Goal: Task Accomplishment & Management: Use online tool/utility

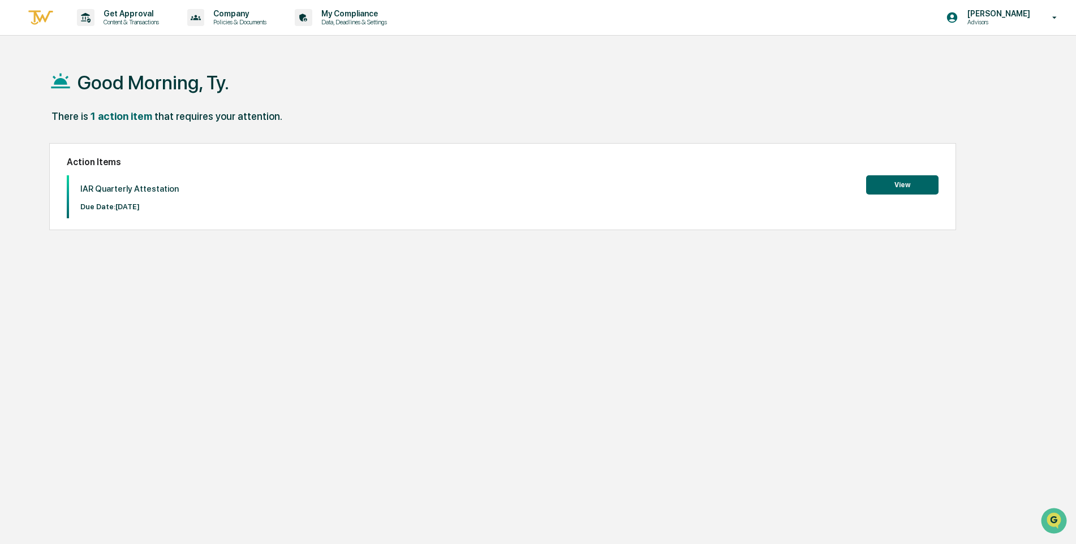
click at [901, 187] on button "View" at bounding box center [902, 184] width 72 height 19
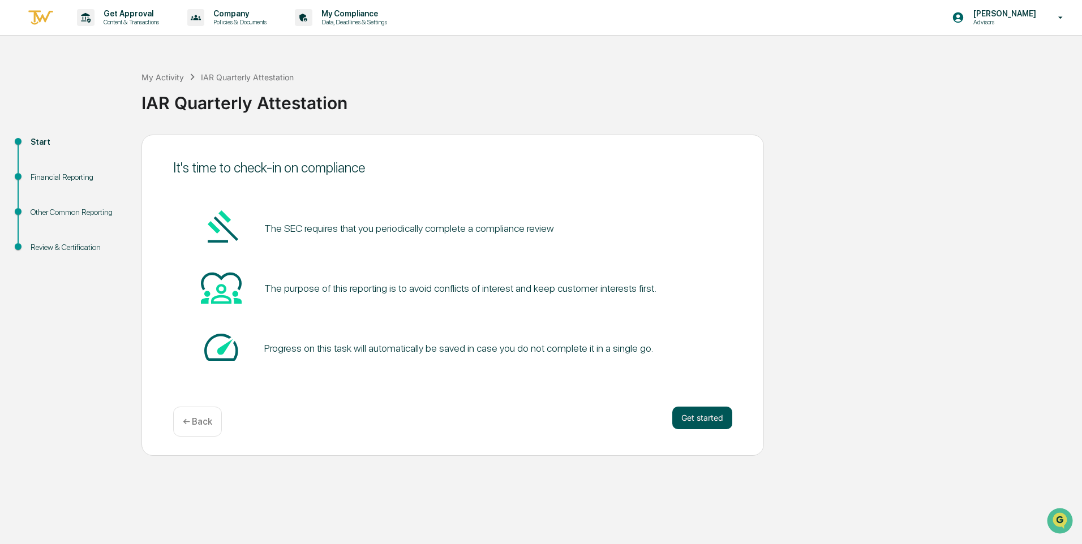
click at [710, 421] on button "Get started" at bounding box center [702, 418] width 60 height 23
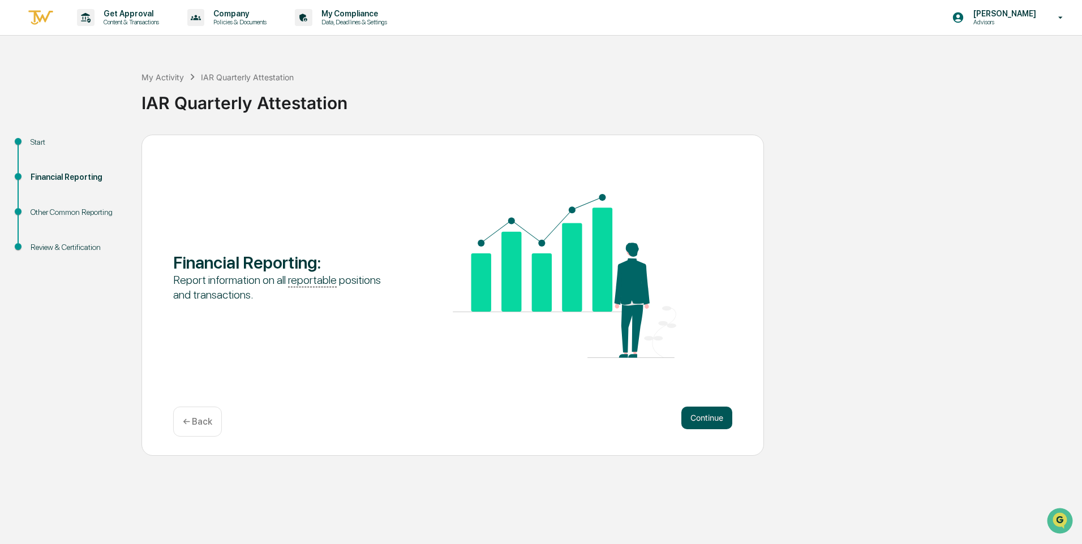
click at [705, 416] on button "Continue" at bounding box center [706, 418] width 51 height 23
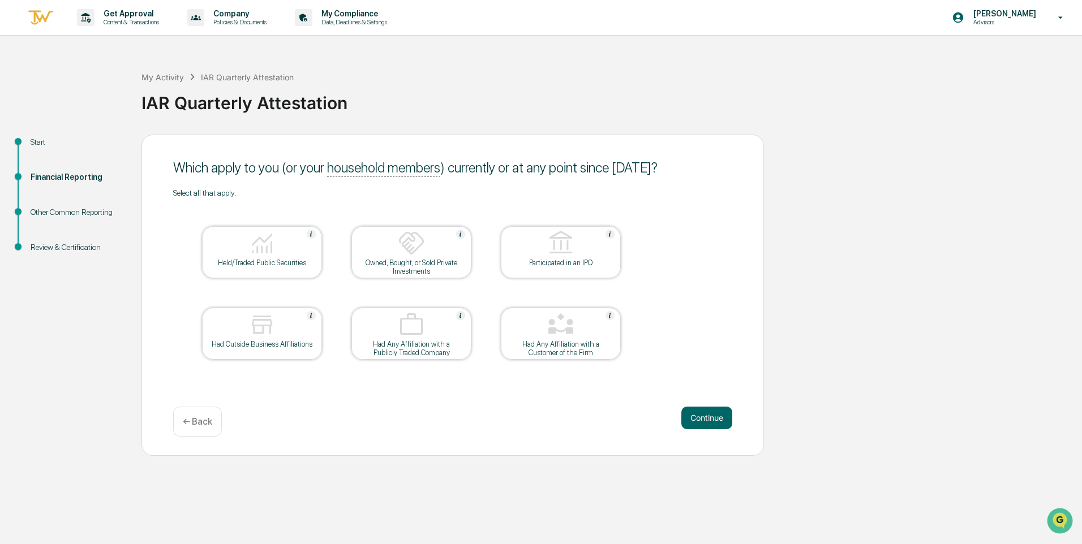
click at [257, 250] on img at bounding box center [261, 243] width 27 height 27
click at [711, 419] on button "Continue" at bounding box center [706, 418] width 51 height 23
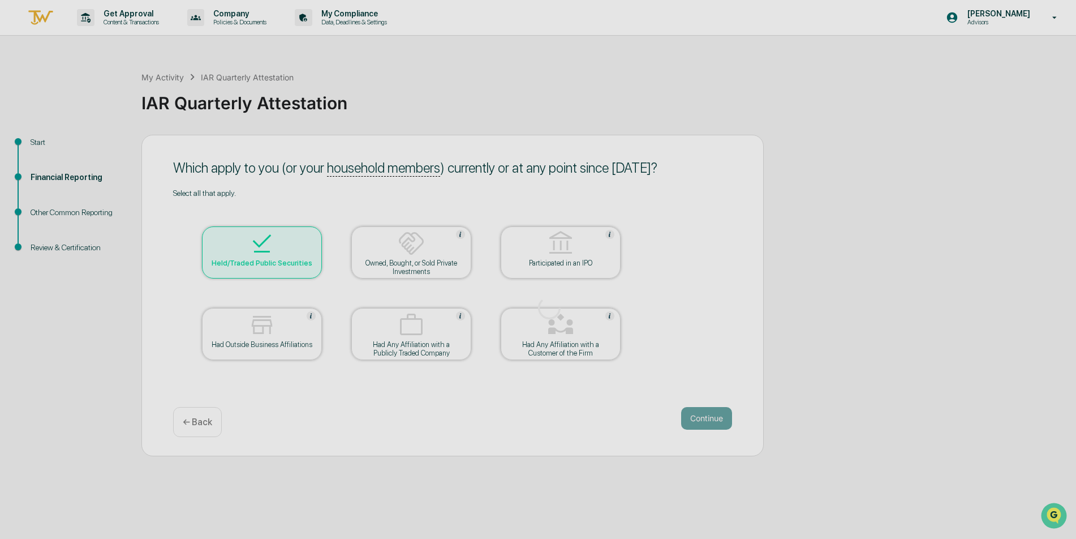
click at [705, 423] on div at bounding box center [549, 307] width 1099 height 615
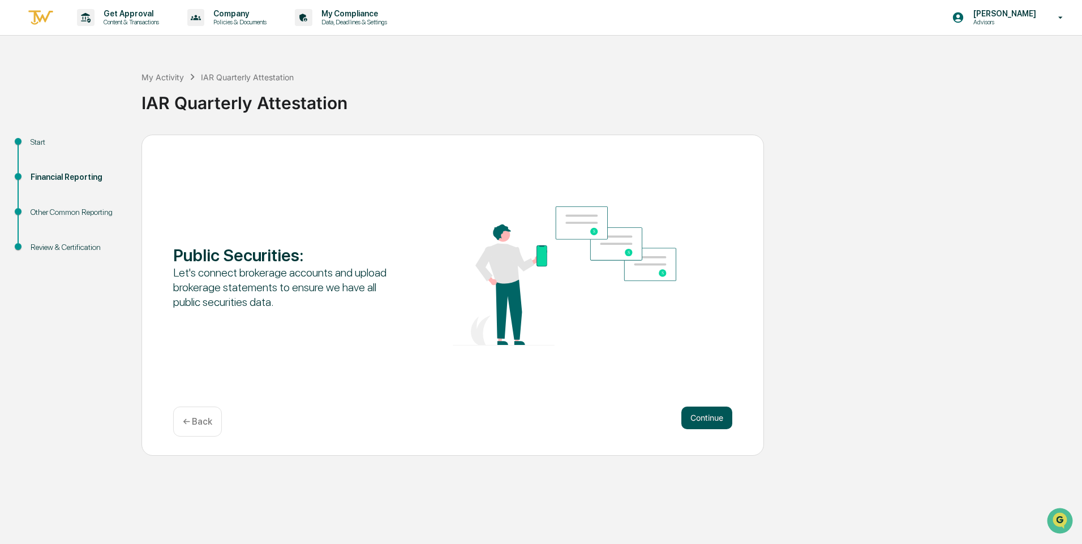
click at [699, 419] on button "Continue" at bounding box center [706, 418] width 51 height 23
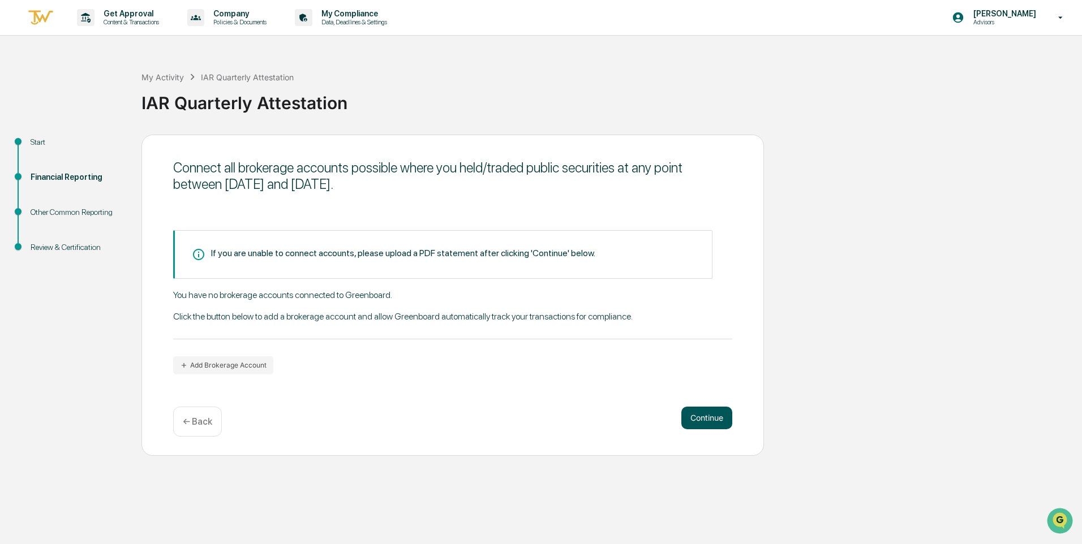
click at [702, 416] on button "Continue" at bounding box center [706, 418] width 51 height 23
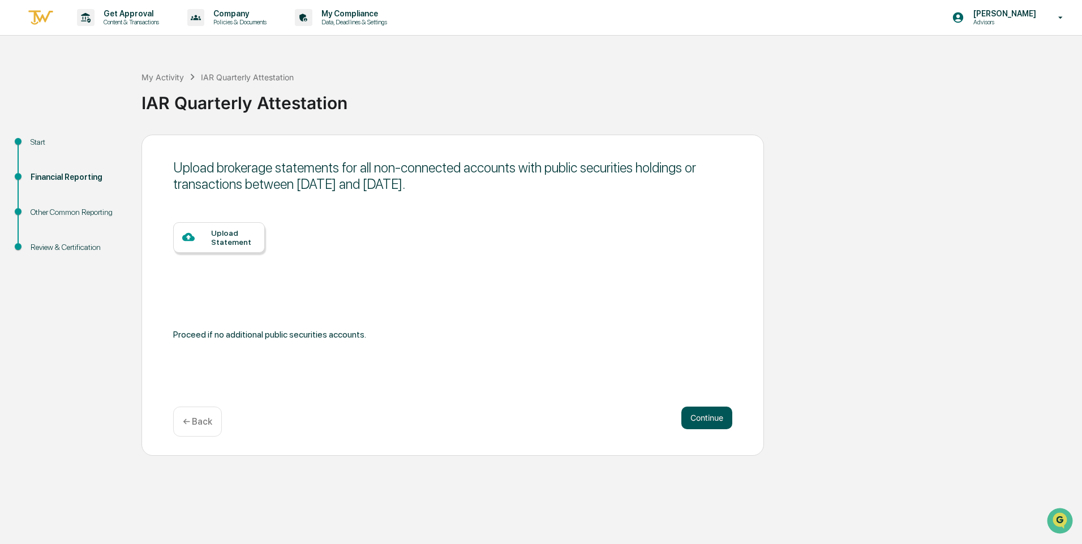
click at [708, 419] on button "Continue" at bounding box center [706, 418] width 51 height 23
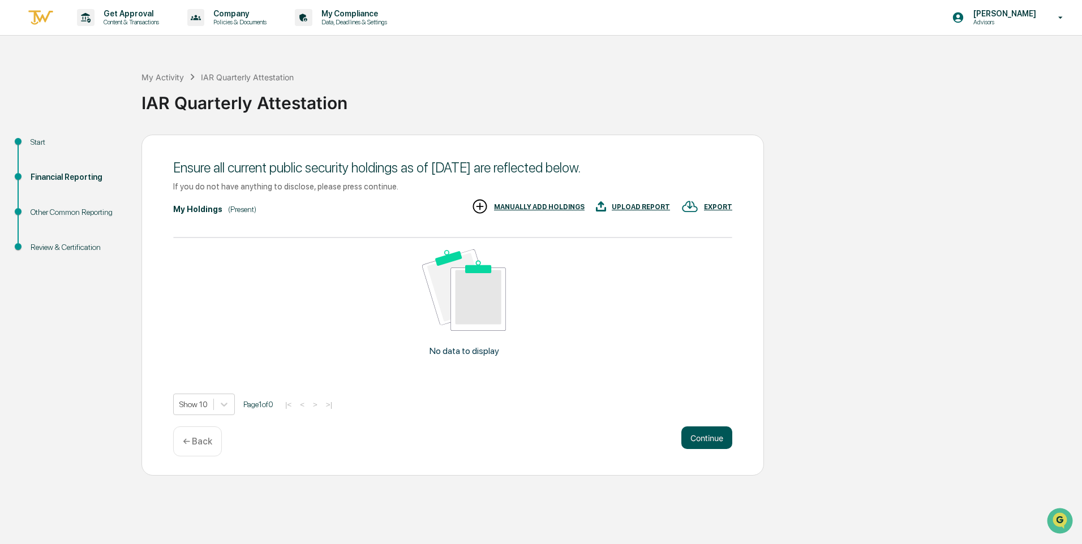
click at [707, 439] on button "Continue" at bounding box center [706, 438] width 51 height 23
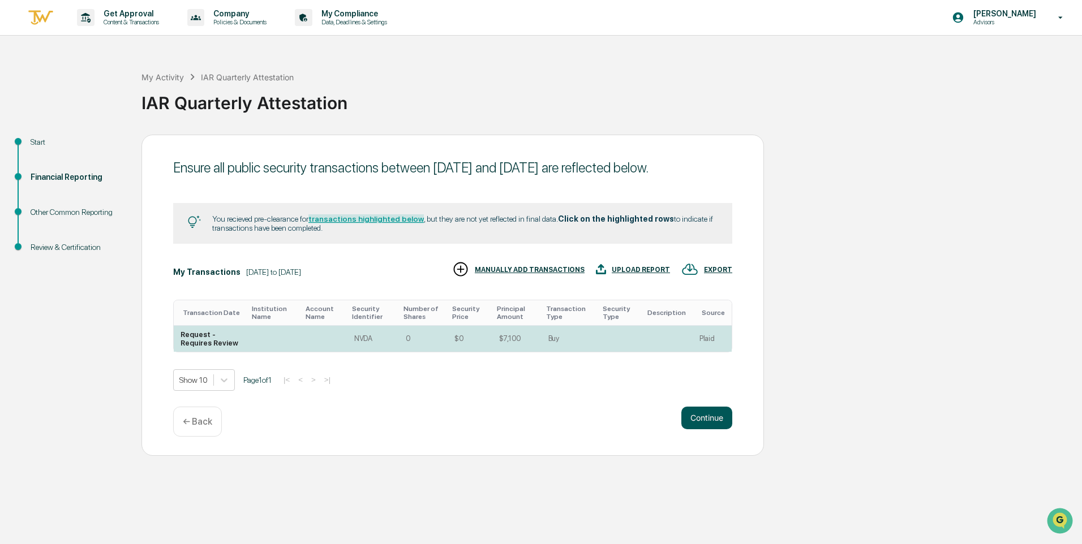
click at [701, 424] on button "Continue" at bounding box center [706, 418] width 51 height 23
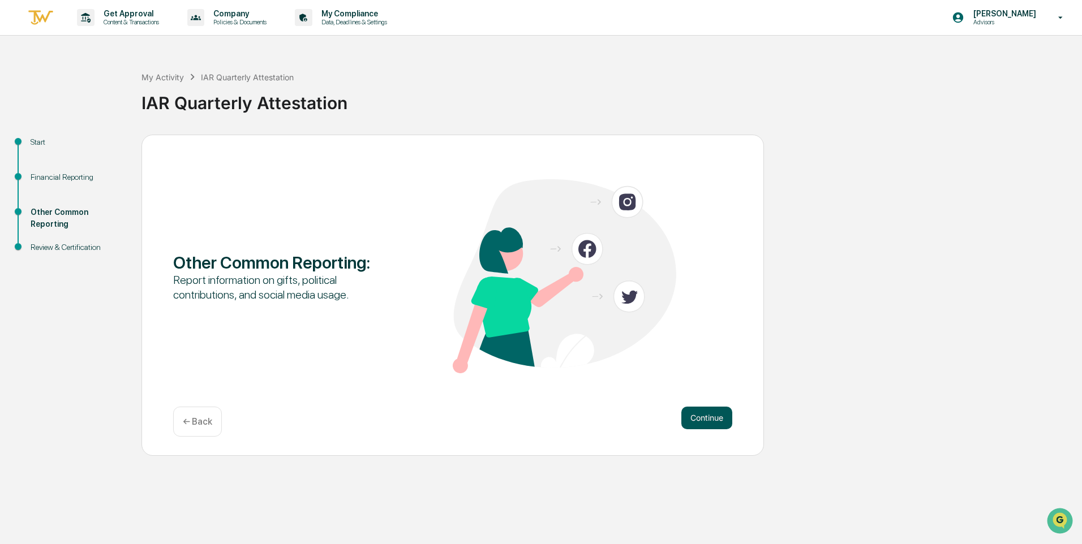
click at [701, 419] on button "Continue" at bounding box center [706, 418] width 51 height 23
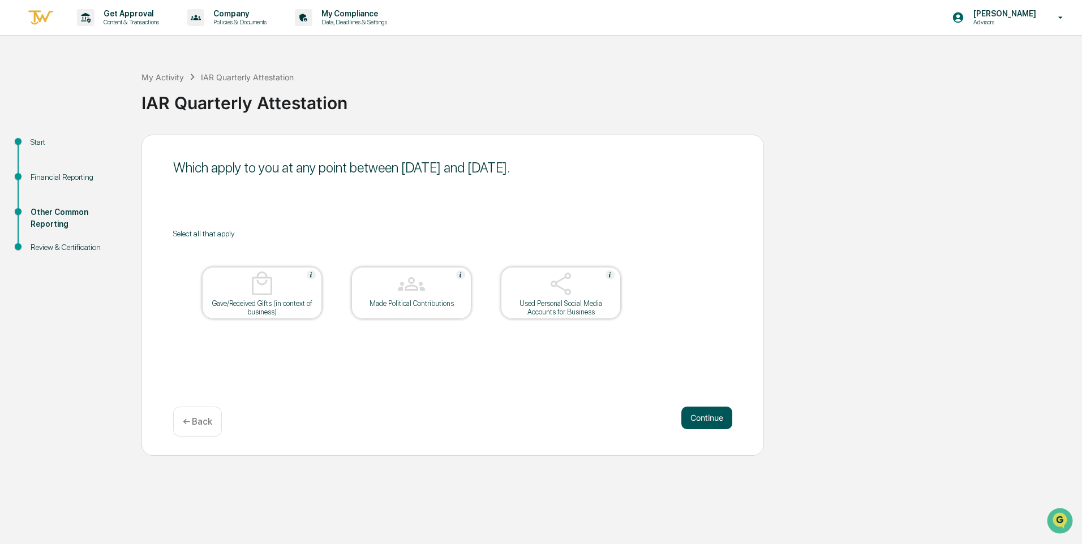
click at [703, 418] on button "Continue" at bounding box center [706, 418] width 51 height 23
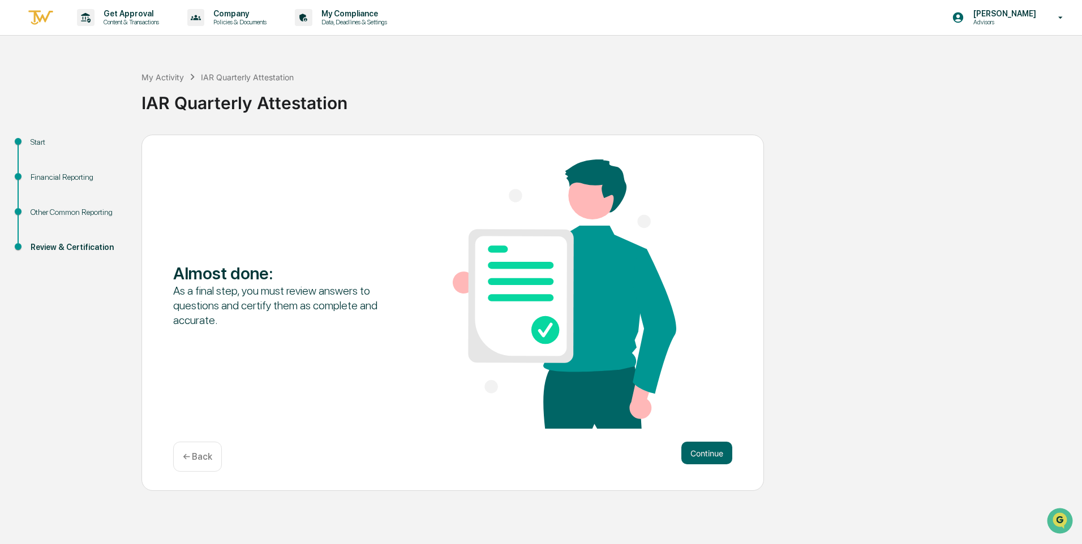
click at [37, 140] on div "Start" at bounding box center [77, 142] width 93 height 12
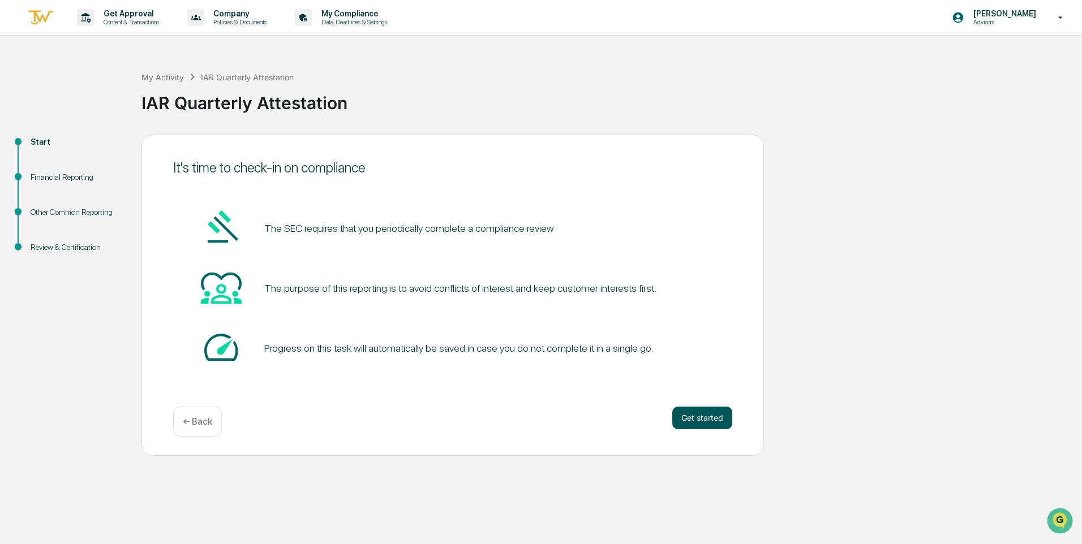
click at [698, 418] on button "Get started" at bounding box center [702, 418] width 60 height 23
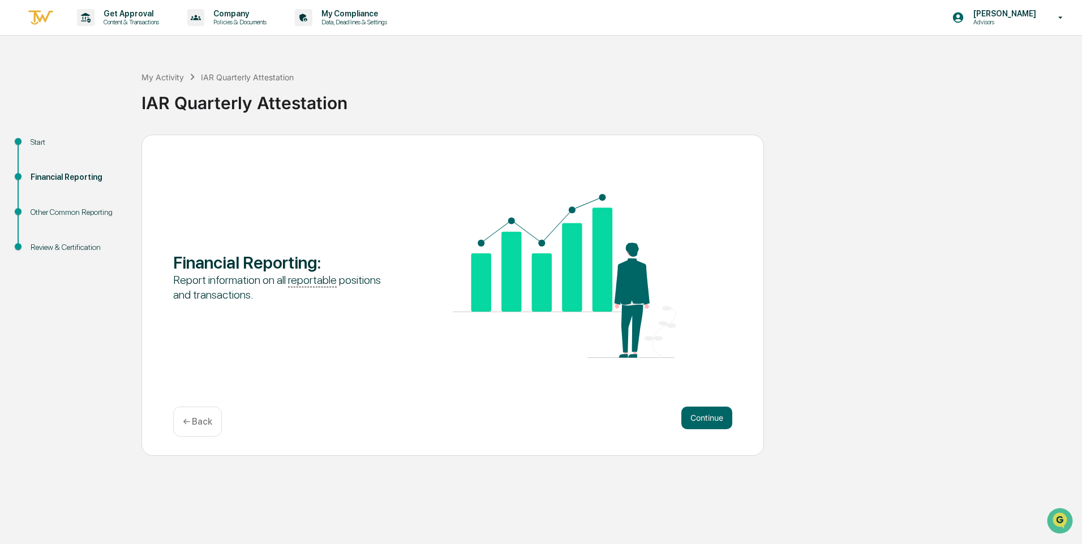
click at [195, 424] on p "← Back" at bounding box center [197, 421] width 29 height 11
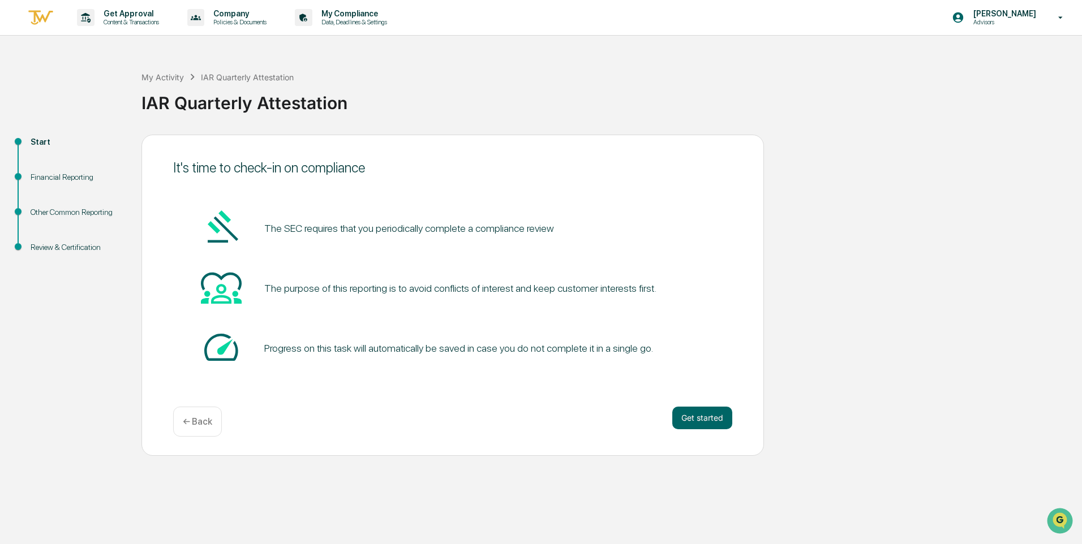
click at [195, 424] on p "← Back" at bounding box center [197, 421] width 29 height 11
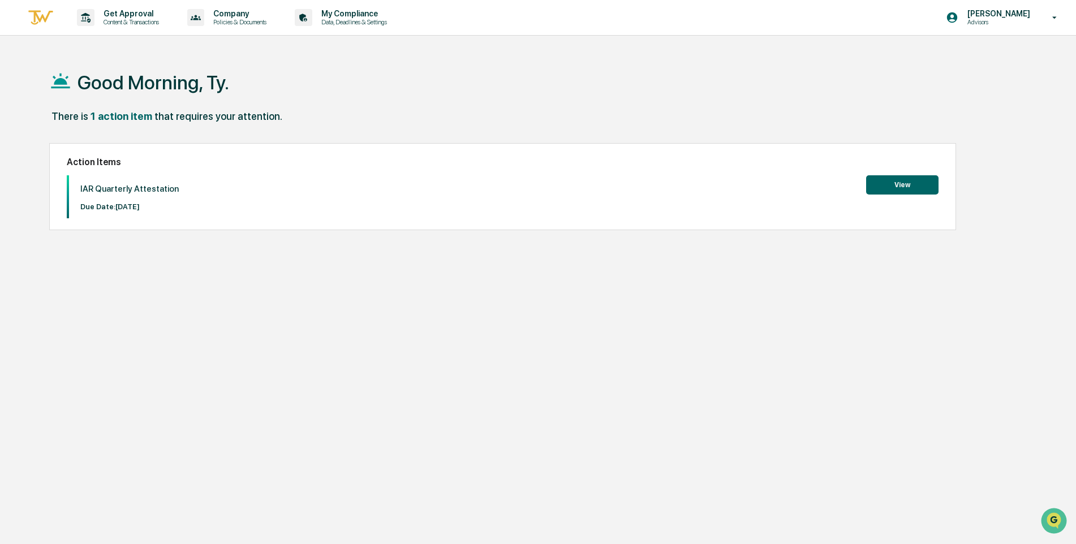
click at [904, 187] on button "View" at bounding box center [902, 184] width 72 height 19
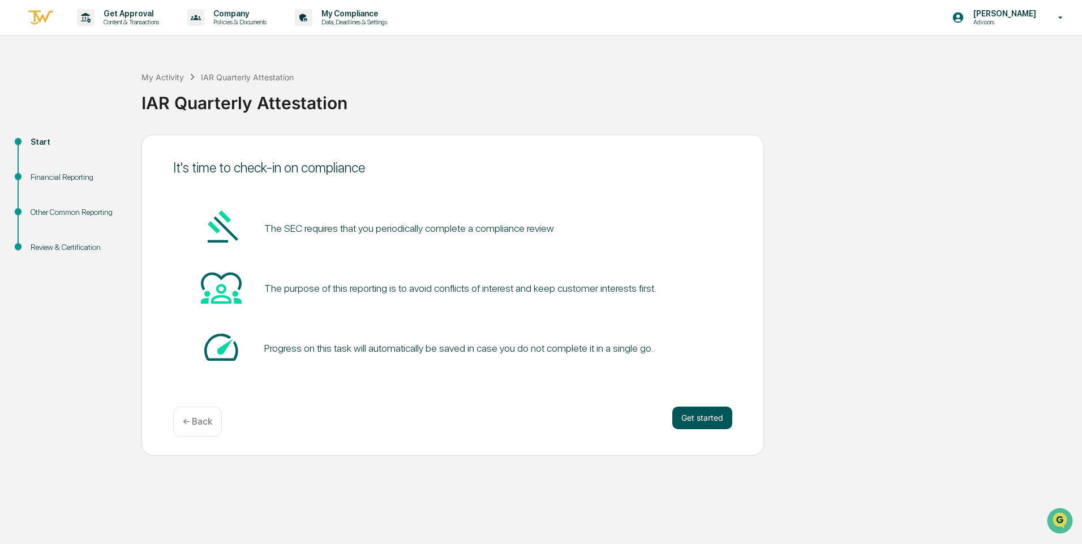
click at [697, 422] on button "Get started" at bounding box center [702, 418] width 60 height 23
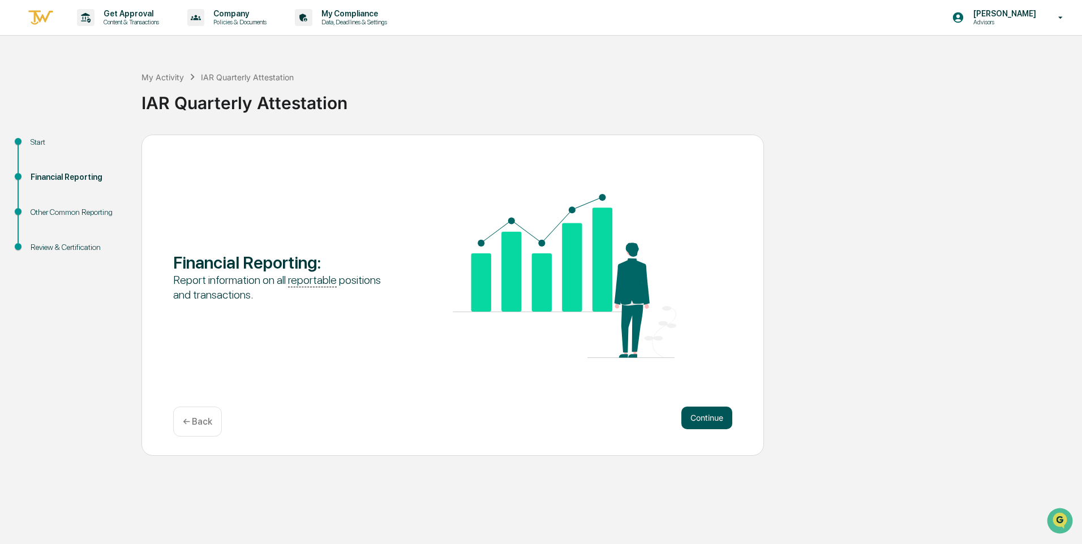
click at [698, 422] on button "Continue" at bounding box center [706, 418] width 51 height 23
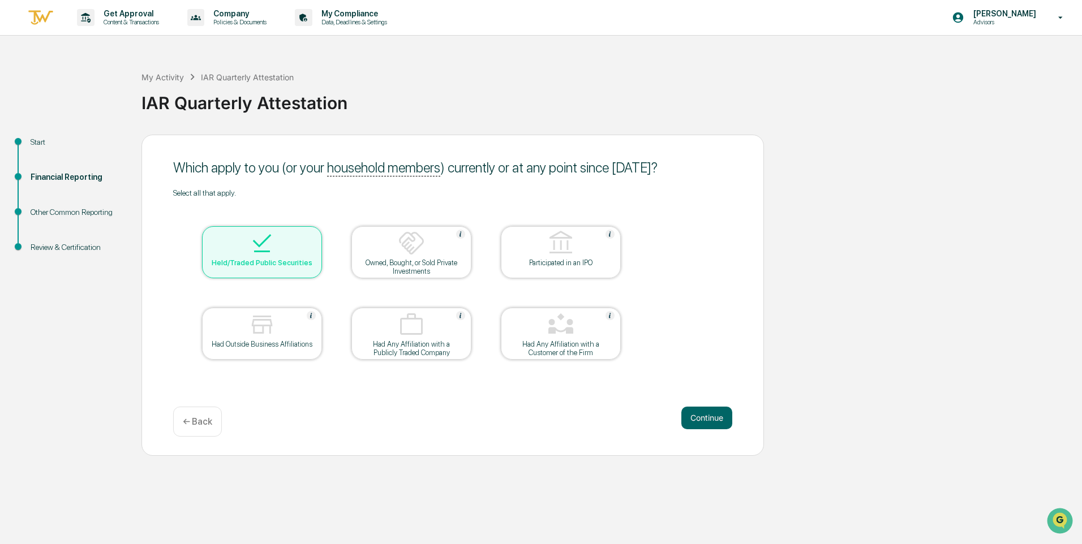
click at [404, 257] on div at bounding box center [411, 244] width 113 height 29
click at [261, 249] on img at bounding box center [261, 243] width 27 height 27
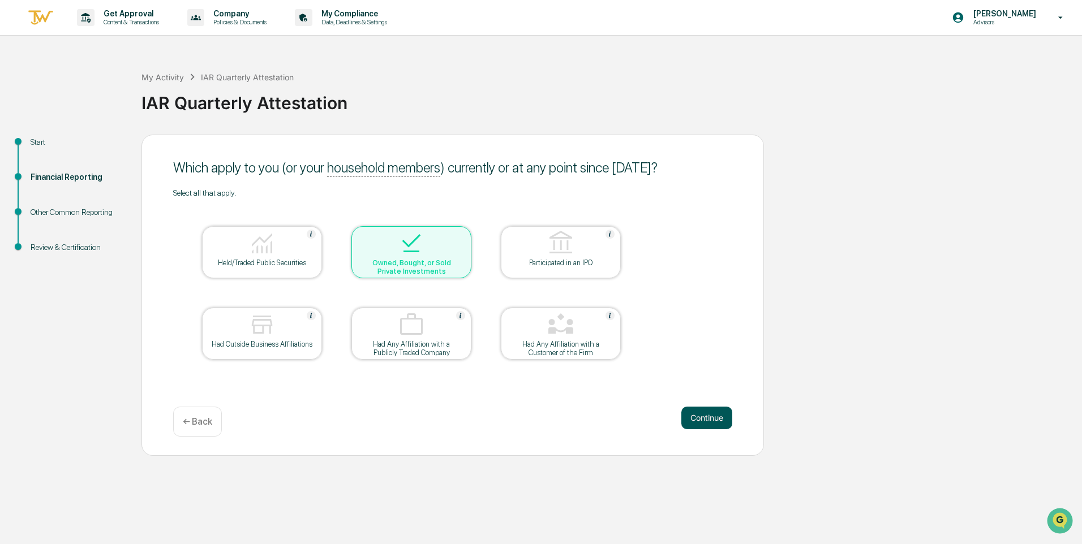
click at [705, 415] on button "Continue" at bounding box center [706, 418] width 51 height 23
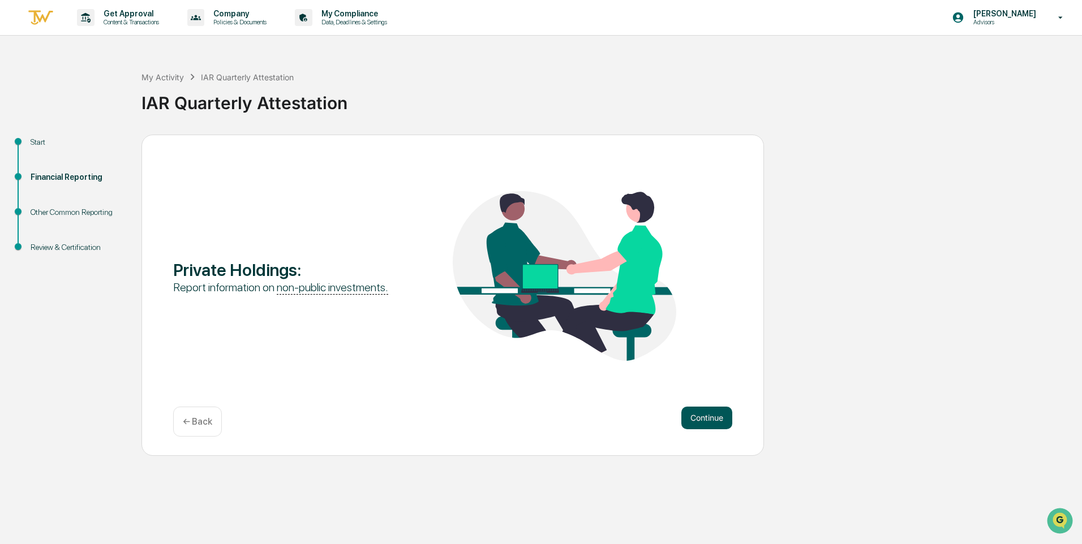
click at [702, 418] on button "Continue" at bounding box center [706, 418] width 51 height 23
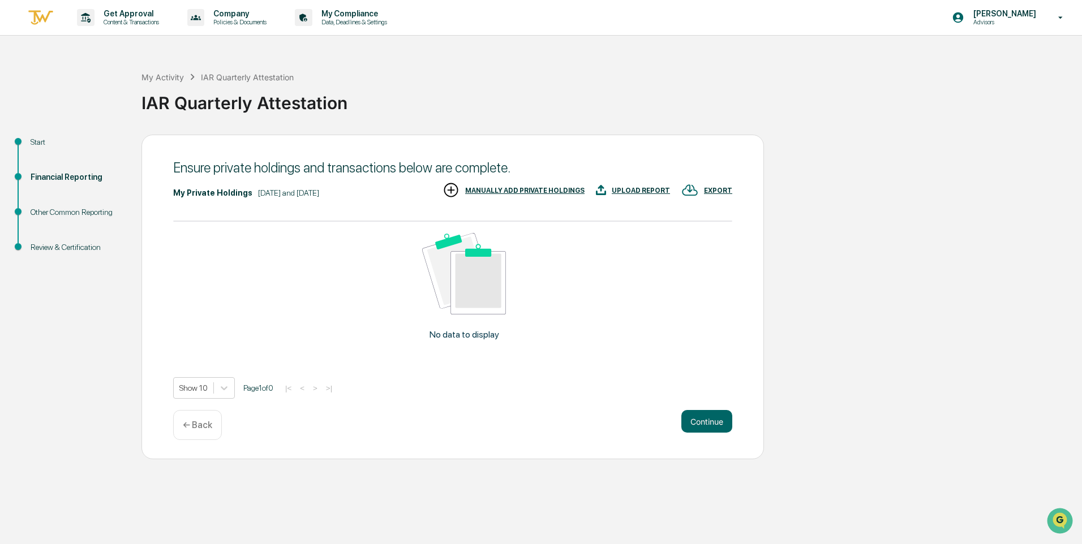
click at [518, 191] on div "MANUALLY ADD PRIVATE HOLDINGS" at bounding box center [524, 191] width 119 height 8
